Goal: Find specific page/section: Find specific page/section

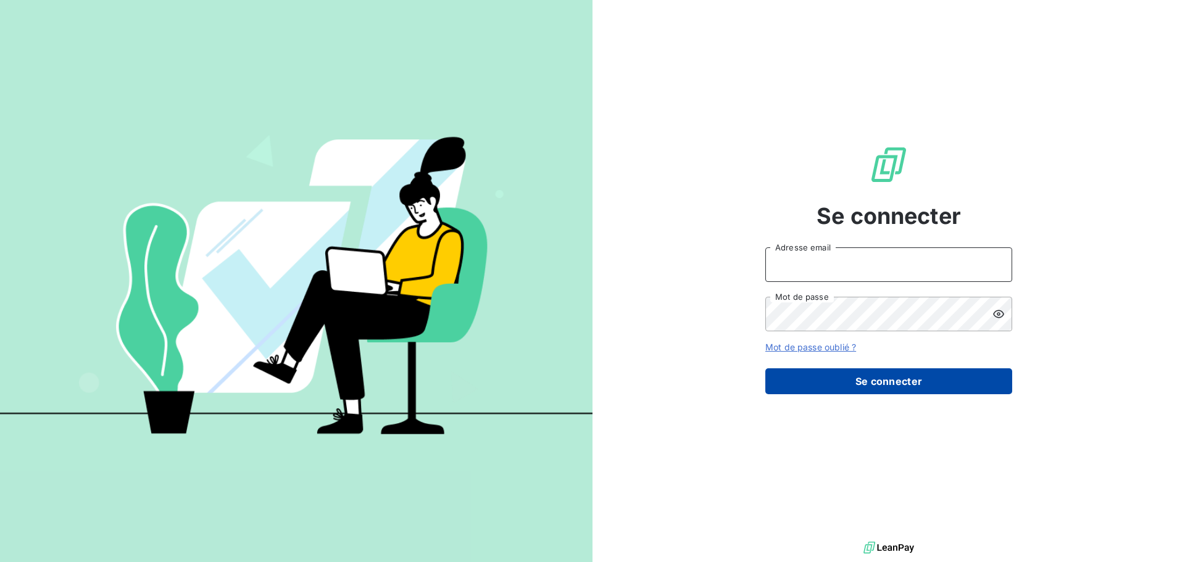
type input "[EMAIL_ADDRESS][DOMAIN_NAME]"
click at [813, 373] on button "Se connecter" at bounding box center [888, 381] width 247 height 26
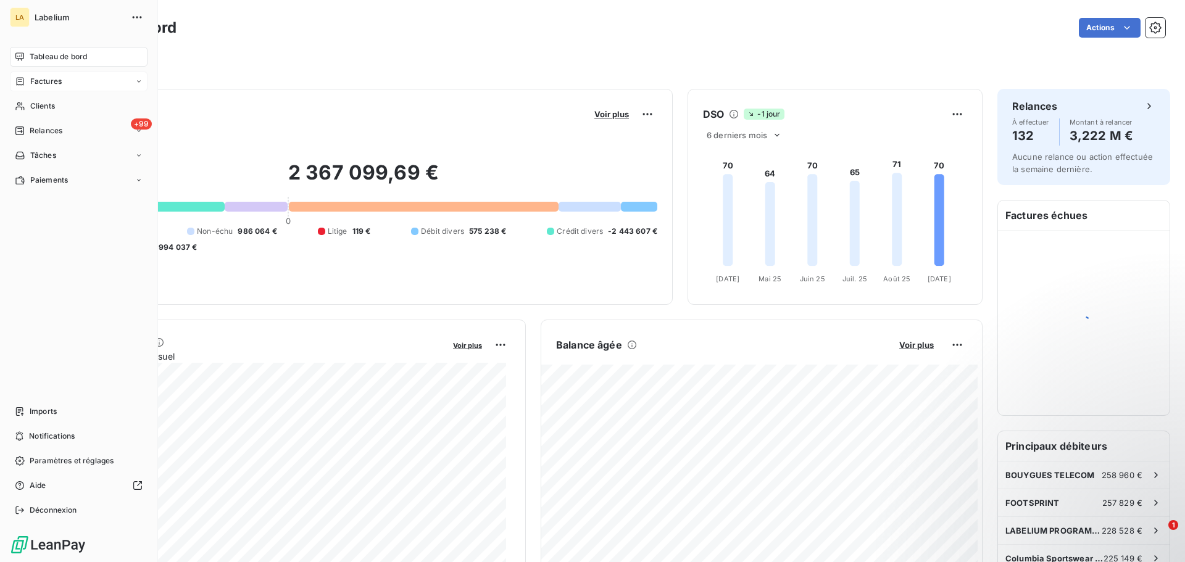
click at [36, 88] on div "Factures" at bounding box center [79, 82] width 138 height 20
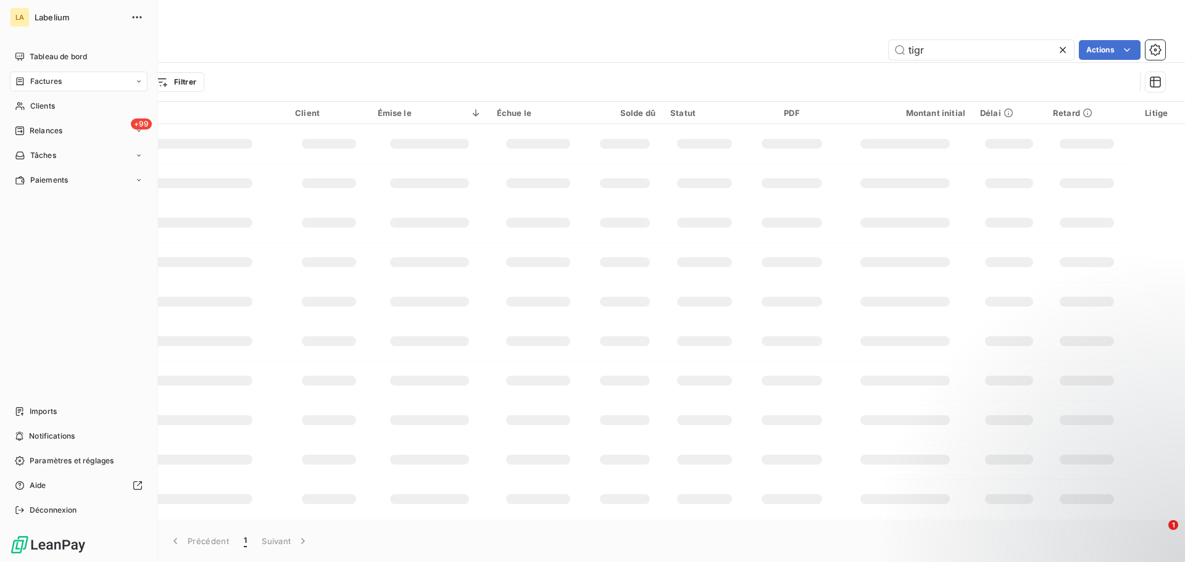
click at [23, 81] on icon at bounding box center [20, 81] width 7 height 8
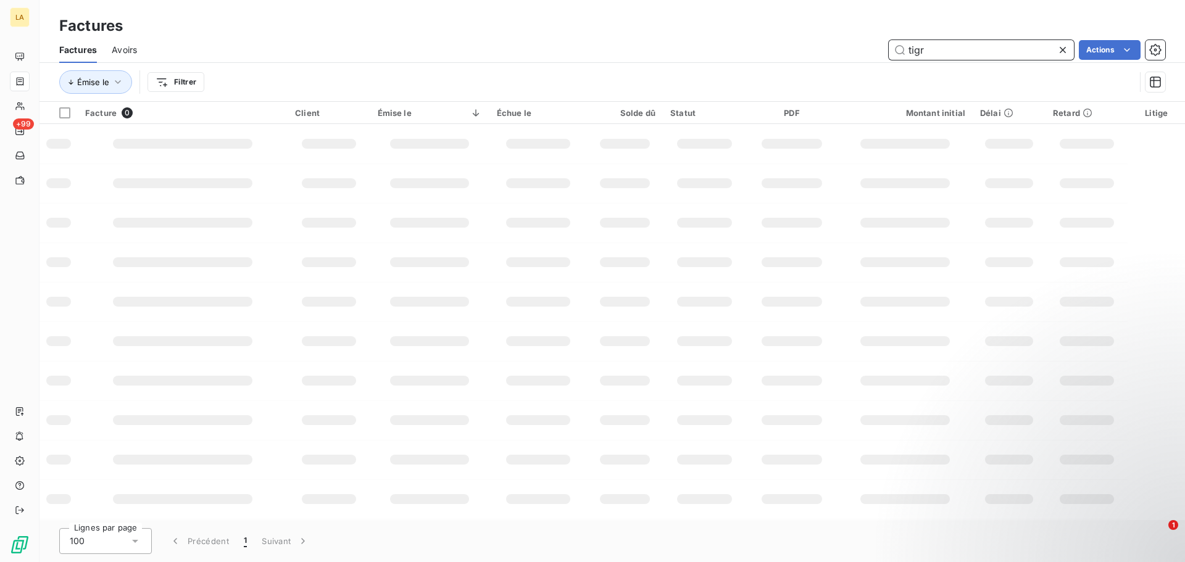
click at [933, 57] on input "tigr" at bounding box center [980, 50] width 185 height 20
type input "t"
type input "feed"
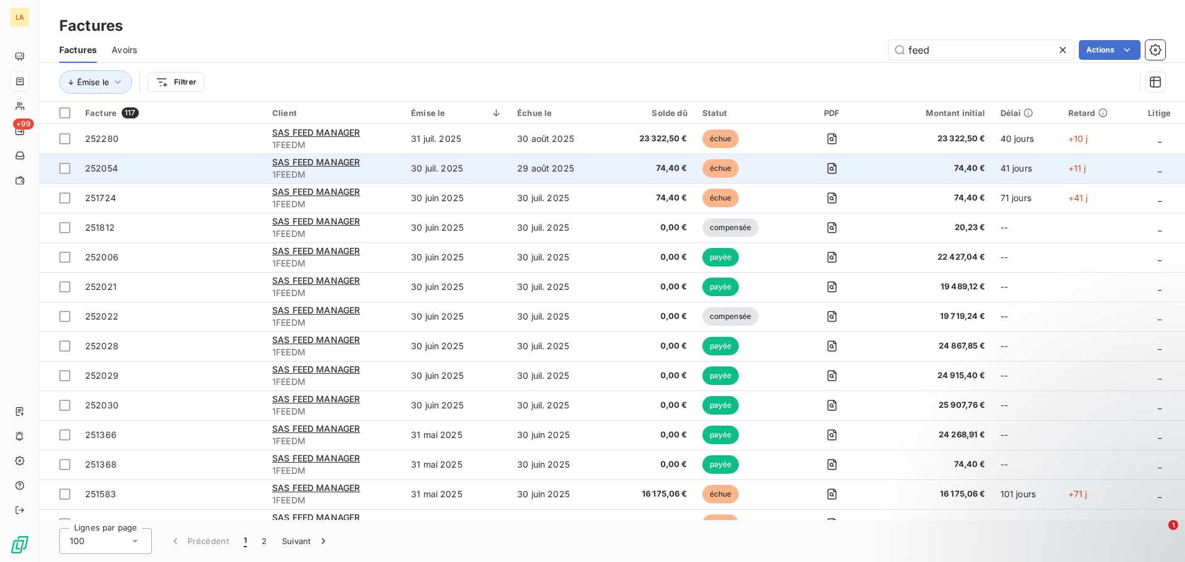
drag, startPoint x: 215, startPoint y: 168, endPoint x: 189, endPoint y: 175, distance: 26.6
click at [189, 175] on td "252054" at bounding box center [171, 169] width 187 height 30
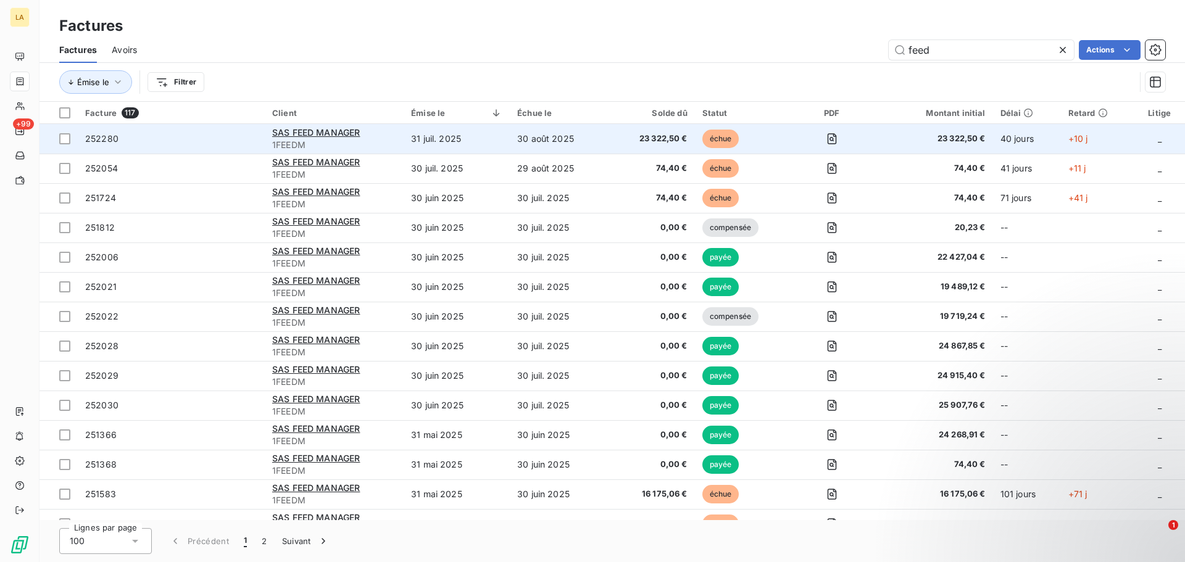
click at [179, 152] on td "252280" at bounding box center [171, 139] width 187 height 30
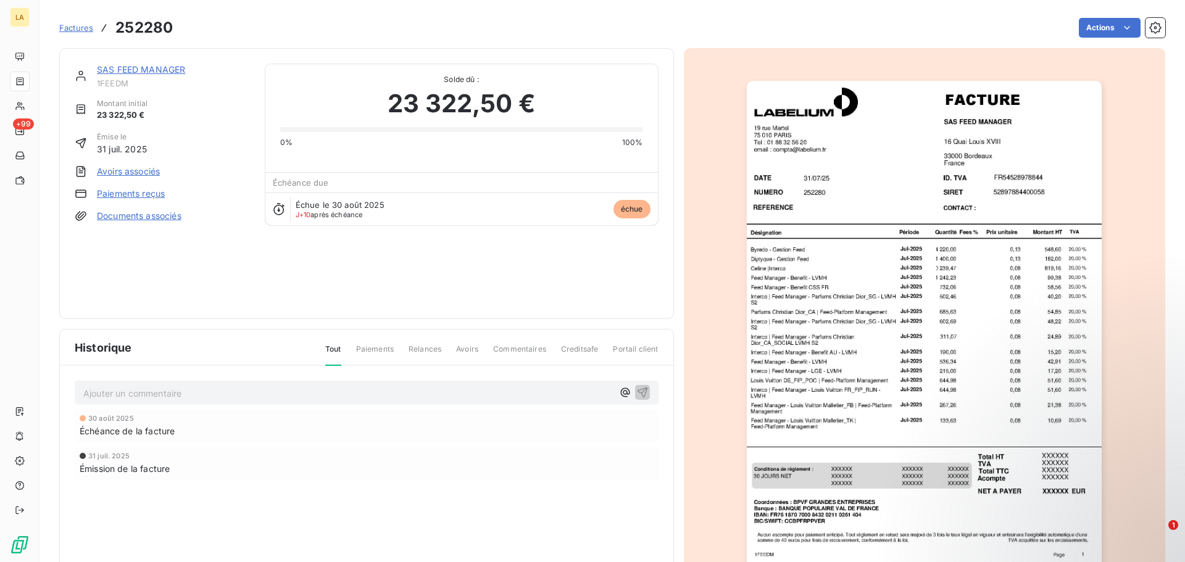
click at [1064, 206] on img "button" at bounding box center [924, 332] width 355 height 502
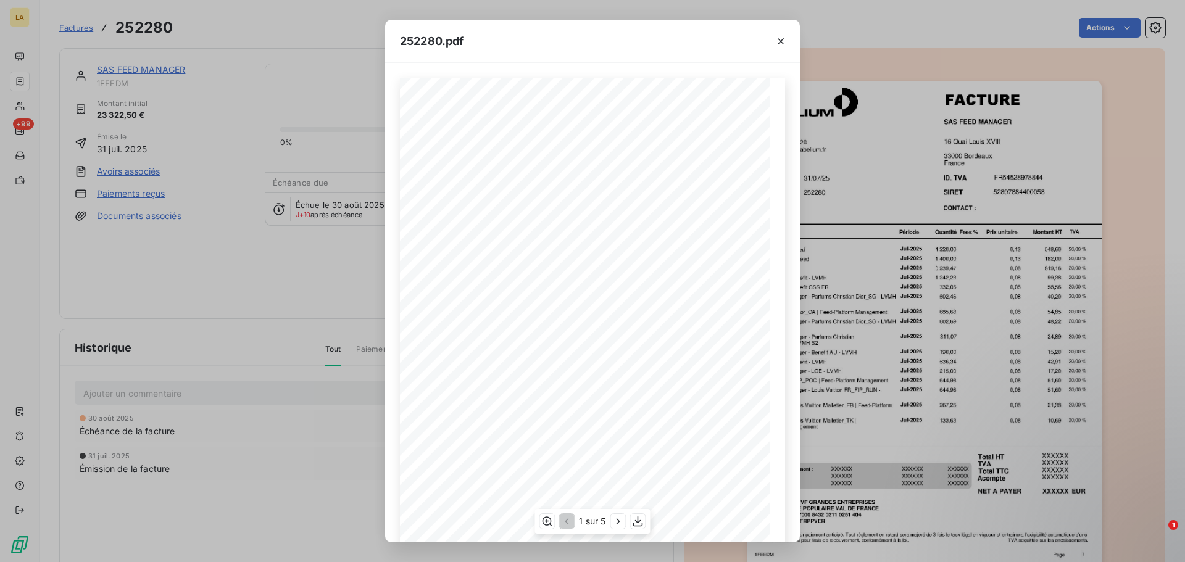
scroll to position [83, 0]
click at [636, 523] on icon "button" at bounding box center [638, 521] width 12 height 12
